Goal: Information Seeking & Learning: Learn about a topic

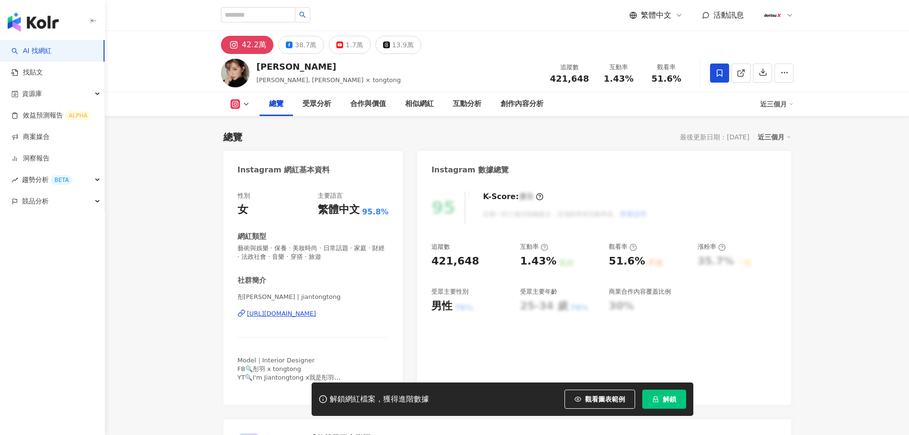
scroll to position [59, 0]
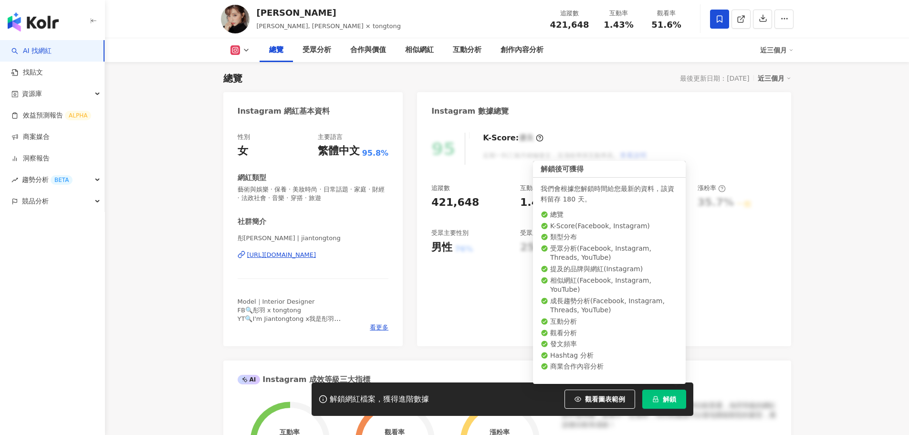
click at [660, 397] on button "解鎖" at bounding box center [664, 398] width 44 height 19
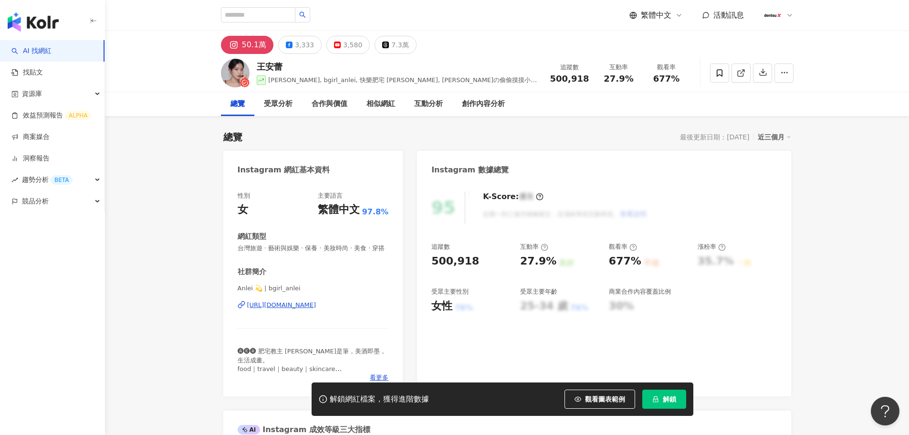
click at [664, 397] on span "解鎖" at bounding box center [669, 399] width 13 height 8
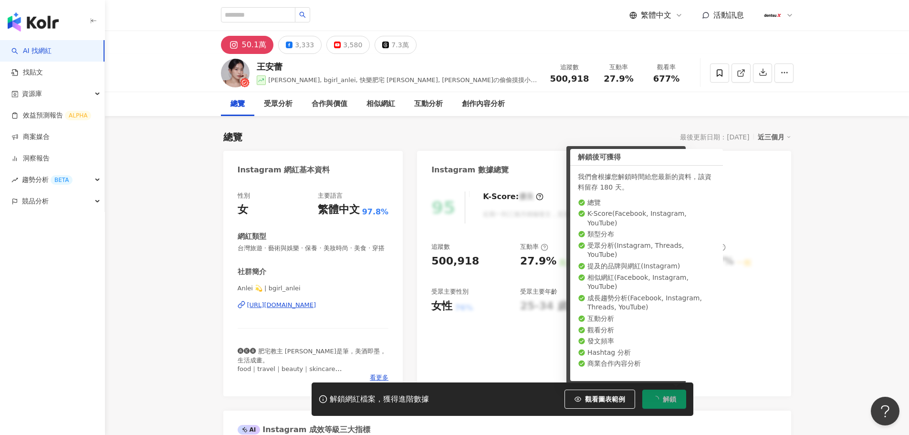
scroll to position [59, 0]
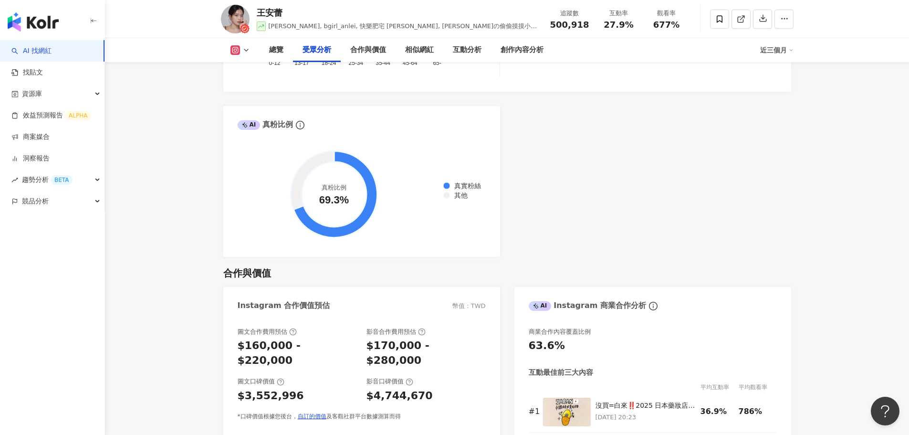
scroll to position [811, 0]
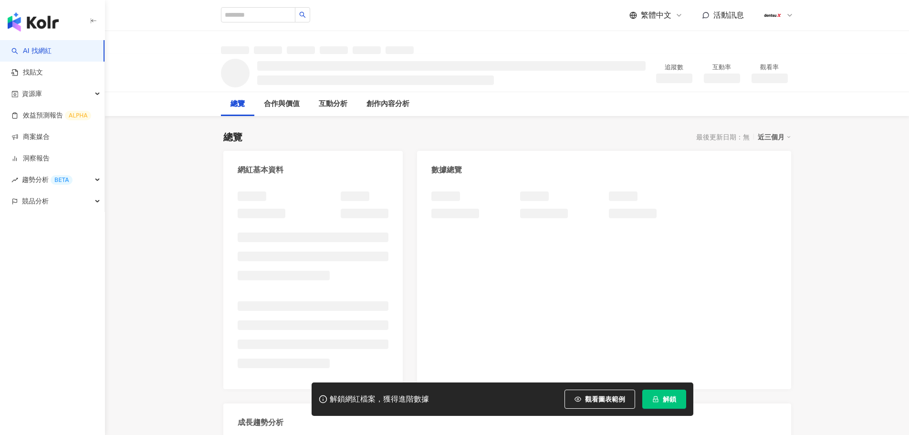
scroll to position [59, 0]
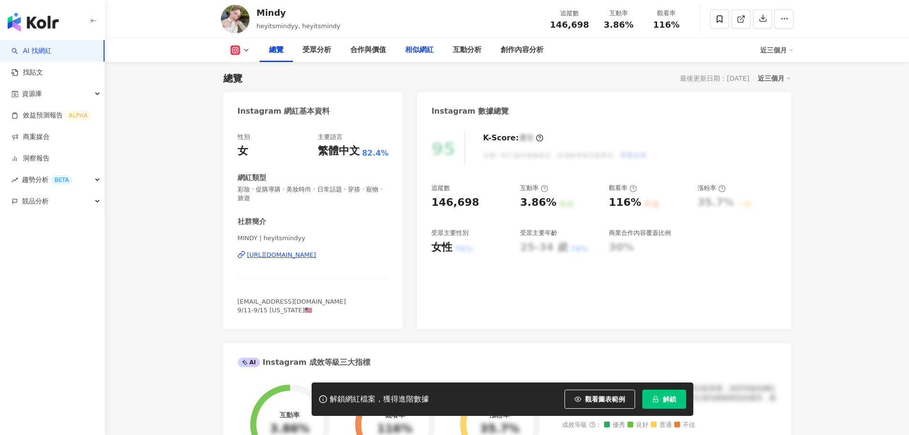
click at [427, 53] on div "相似網紅" at bounding box center [419, 49] width 29 height 11
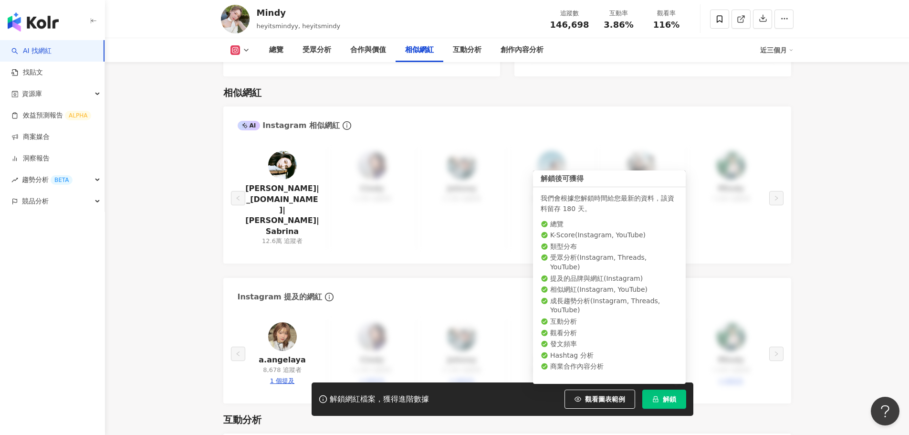
click at [666, 395] on span "解鎖" at bounding box center [669, 399] width 13 height 8
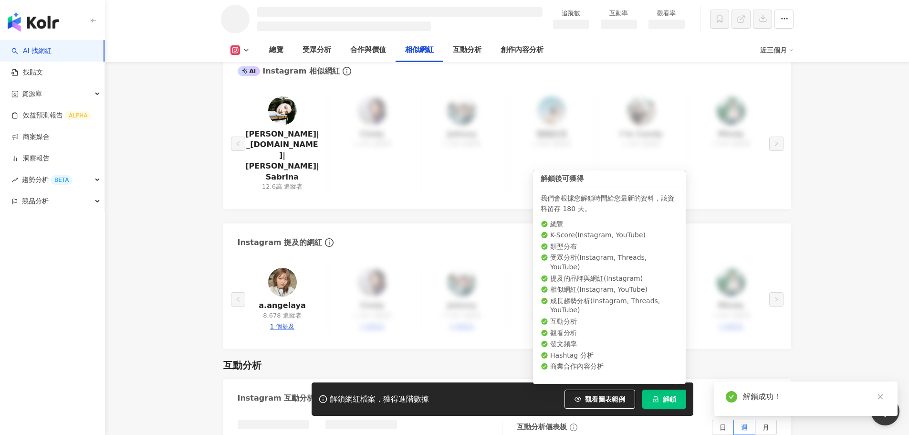
scroll to position [1349, 0]
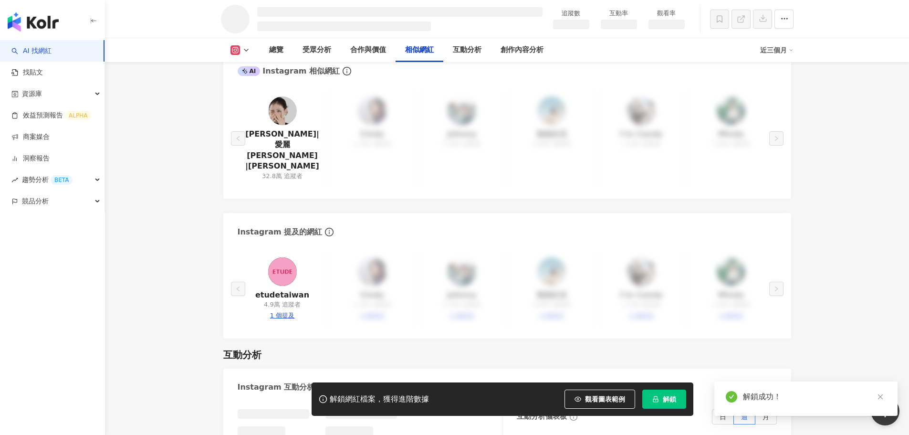
drag, startPoint x: 285, startPoint y: 150, endPoint x: 175, endPoint y: 200, distance: 120.5
click at [175, 200] on main "追蹤數 互動率 觀看率 總覽 受眾分析 合作與價值 相似網紅 互動分析 創作內容分析 近三個月 總覽 最後更新日期：2025/9/9 近三個月 Instagr…" at bounding box center [507, 182] width 804 height 3001
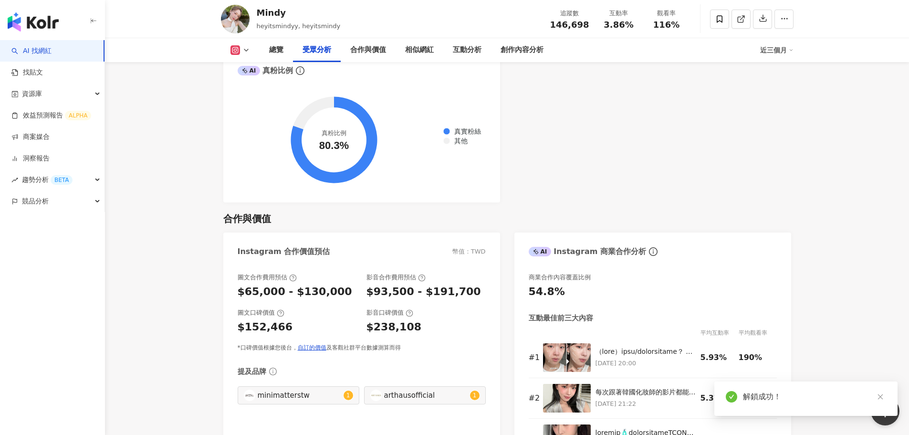
scroll to position [1001, 0]
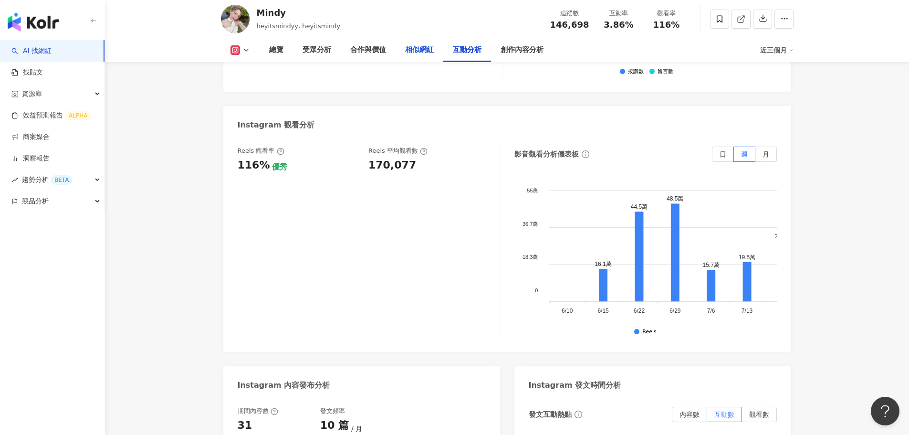
click at [428, 53] on div "相似網紅" at bounding box center [419, 49] width 29 height 11
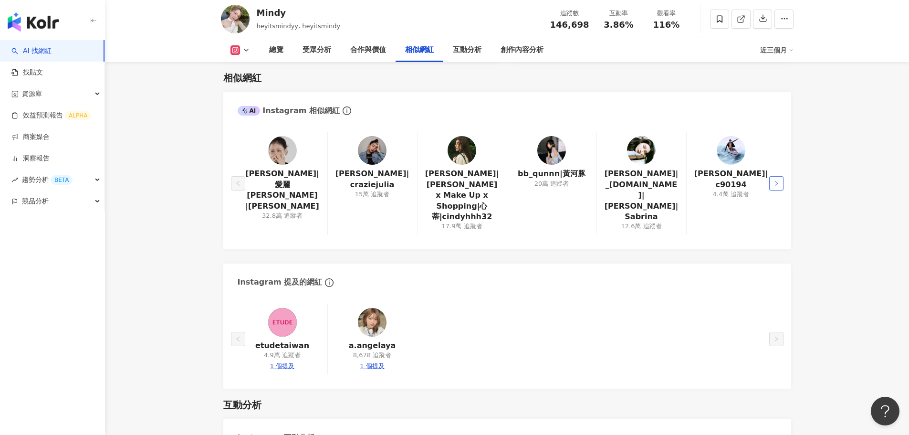
click at [780, 179] on button "button" at bounding box center [776, 183] width 14 height 14
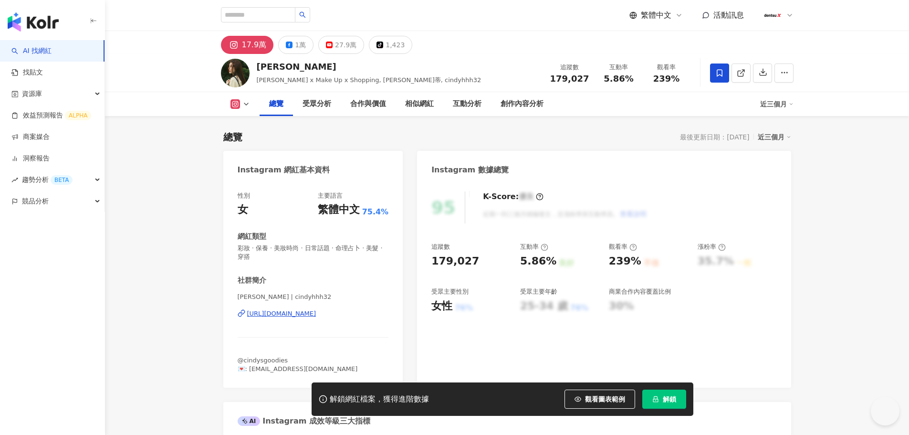
click at [661, 399] on button "解鎖" at bounding box center [664, 398] width 44 height 19
click at [661, 402] on button "解鎖" at bounding box center [664, 398] width 44 height 19
click at [316, 315] on div "https://www.instagram.com/cindyhhh32/" at bounding box center [281, 313] width 69 height 9
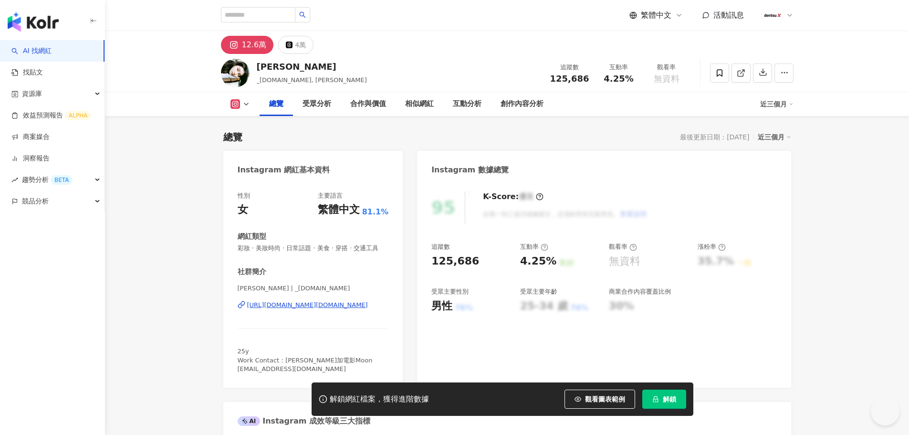
click at [661, 397] on button "解鎖" at bounding box center [664, 398] width 44 height 19
click at [241, 43] on button "12.6萬" at bounding box center [247, 45] width 53 height 18
click at [253, 47] on div "12.6萬" at bounding box center [254, 44] width 25 height 13
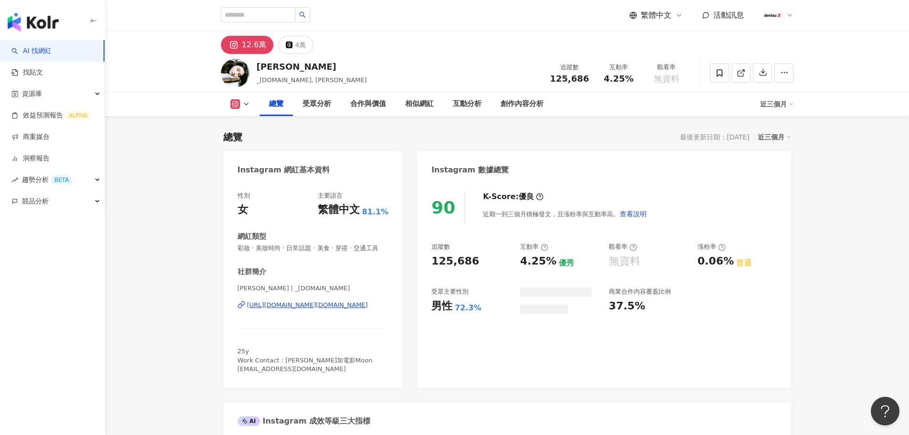
click at [294, 309] on div "https://www.instagram.com/_cychia.ss/" at bounding box center [307, 305] width 121 height 9
